Goal: Task Accomplishment & Management: Use online tool/utility

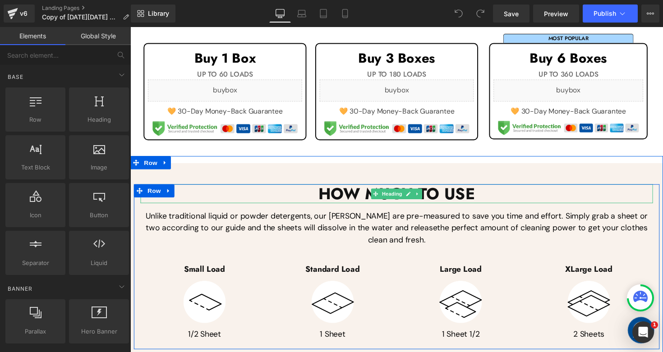
scroll to position [382, 0]
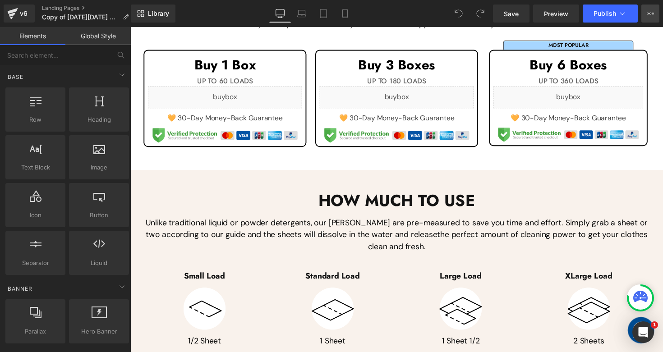
click at [656, 10] on button "View Live Page View with current Template Save Template to Library Schedule Pub…" at bounding box center [650, 14] width 18 height 18
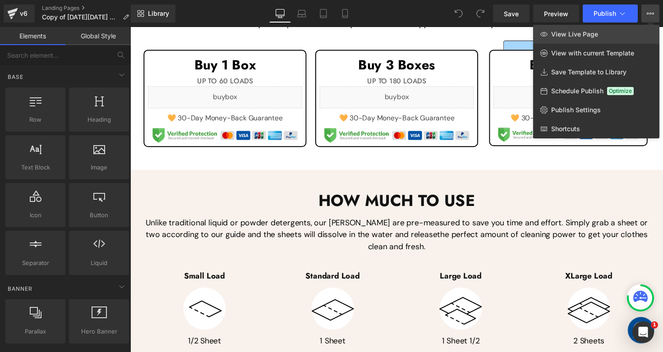
click at [618, 29] on link "View Live Page" at bounding box center [596, 34] width 126 height 19
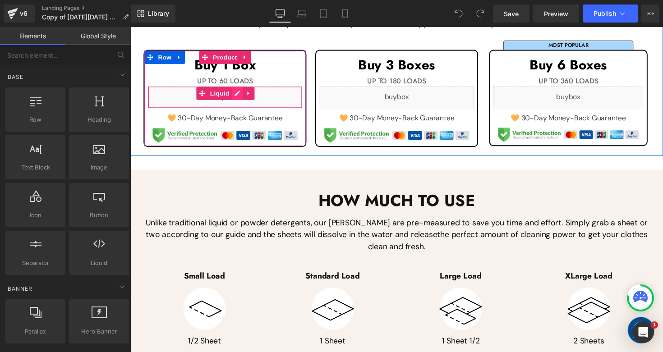
click at [234, 97] on div "Liquid" at bounding box center [227, 99] width 158 height 23
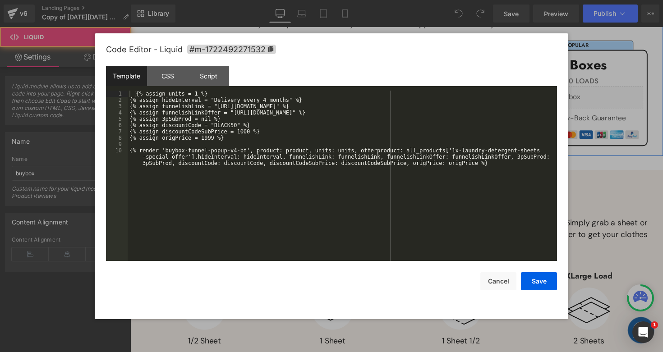
click at [235, 93] on div "Liquid" at bounding box center [227, 99] width 158 height 23
drag, startPoint x: 594, startPoint y: 33, endPoint x: 481, endPoint y: 1, distance: 117.3
click at [594, 33] on div at bounding box center [331, 176] width 663 height 352
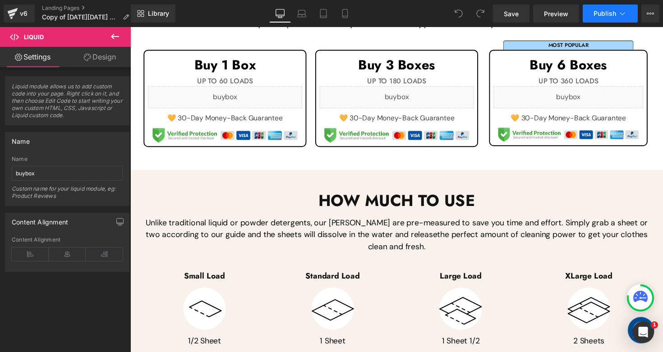
click at [612, 17] on span "Publish" at bounding box center [604, 13] width 23 height 7
